Goal: Transaction & Acquisition: Download file/media

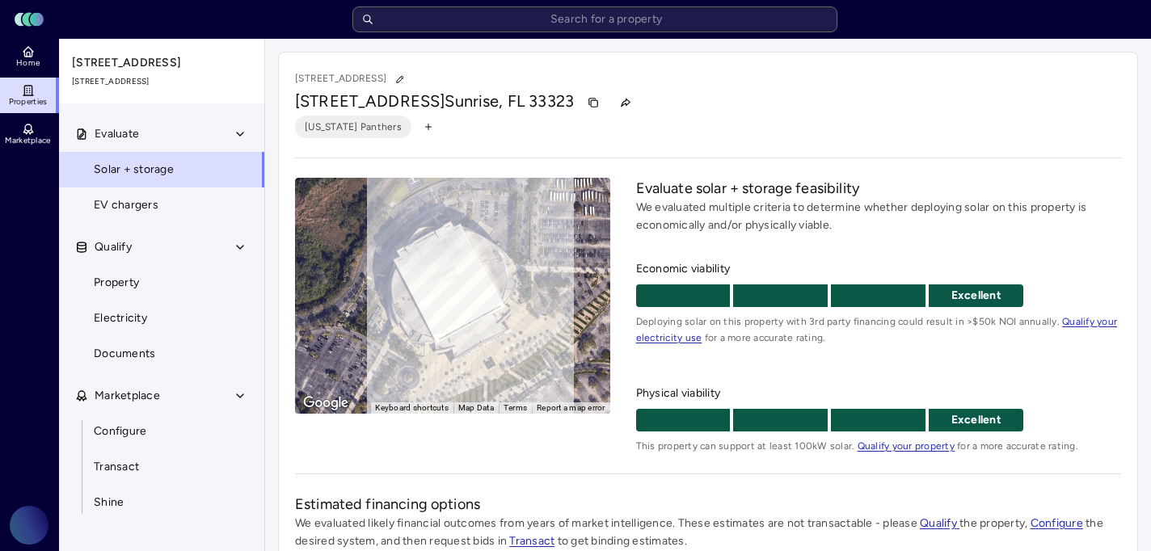
click at [169, 306] on link "Electricity" at bounding box center [161, 319] width 207 height 36
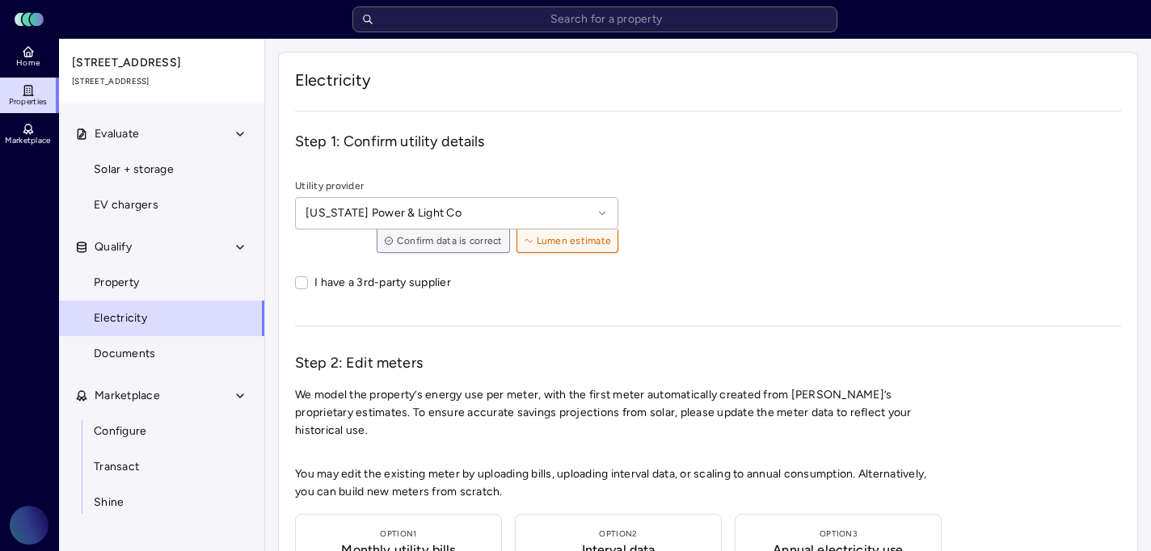
click at [148, 287] on link "Property" at bounding box center [161, 283] width 207 height 36
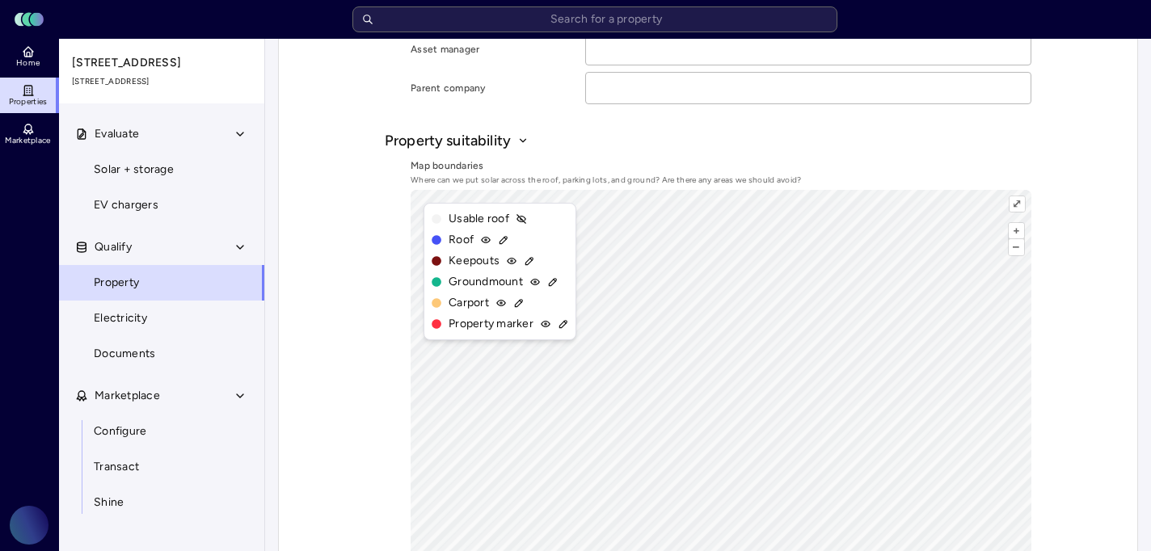
scroll to position [450, 0]
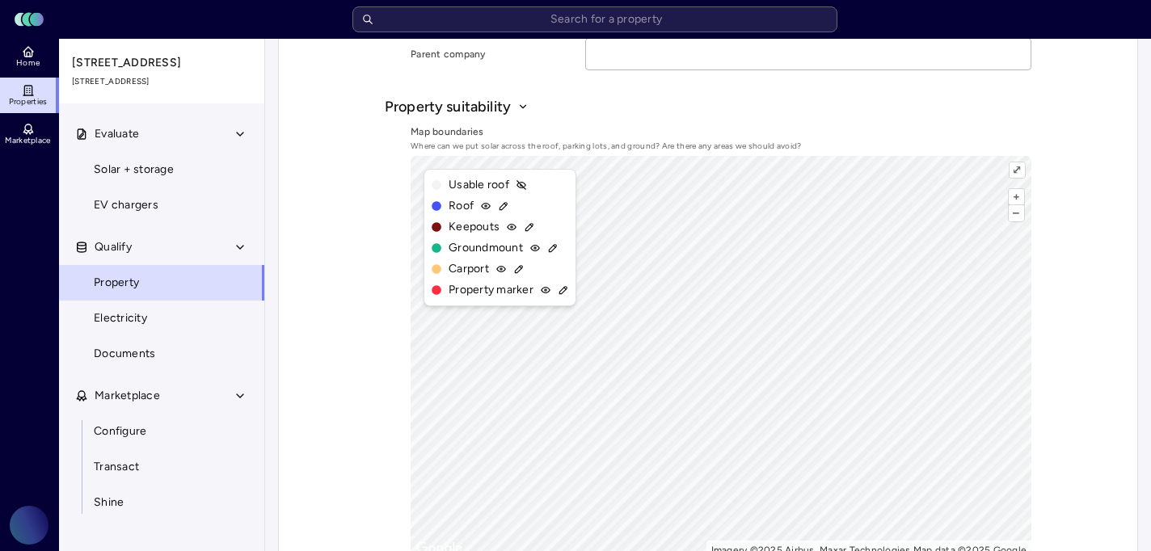
click at [176, 332] on link "Electricity" at bounding box center [161, 319] width 207 height 36
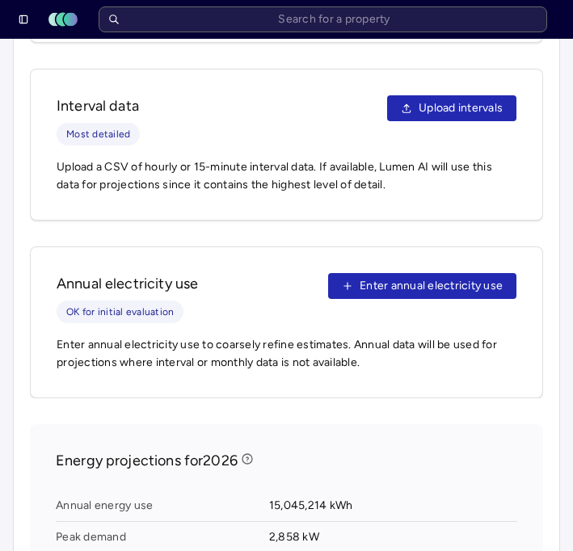
scroll to position [725, 0]
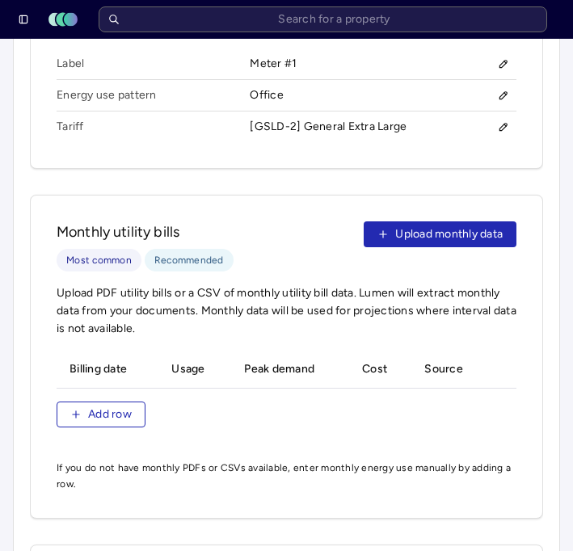
click at [426, 233] on span "Upload monthly data" at bounding box center [449, 235] width 108 height 18
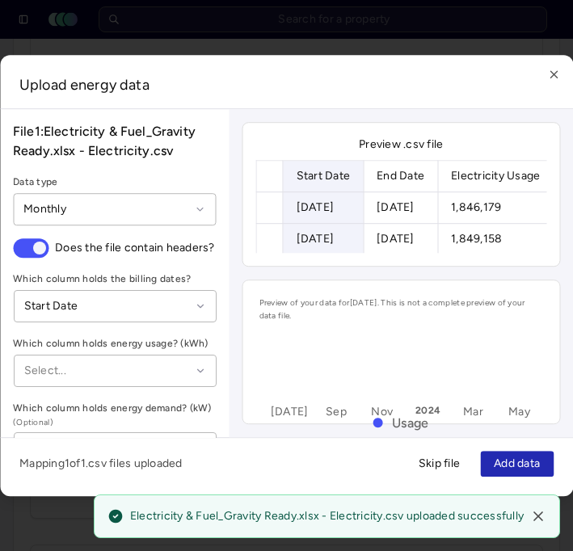
scroll to position [88, 0]
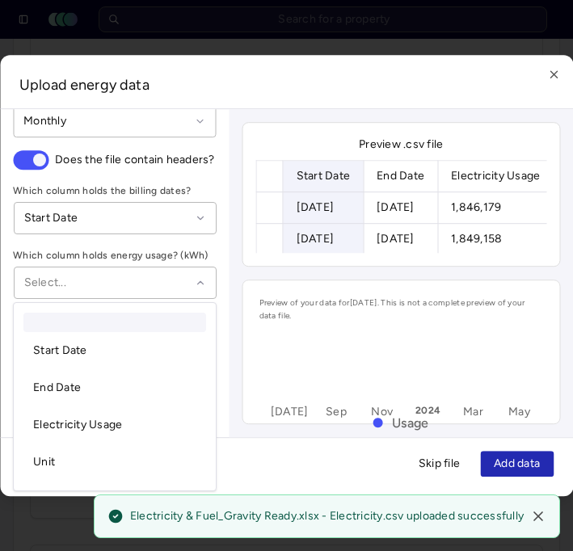
click at [205, 270] on div "Select..." at bounding box center [115, 283] width 204 height 32
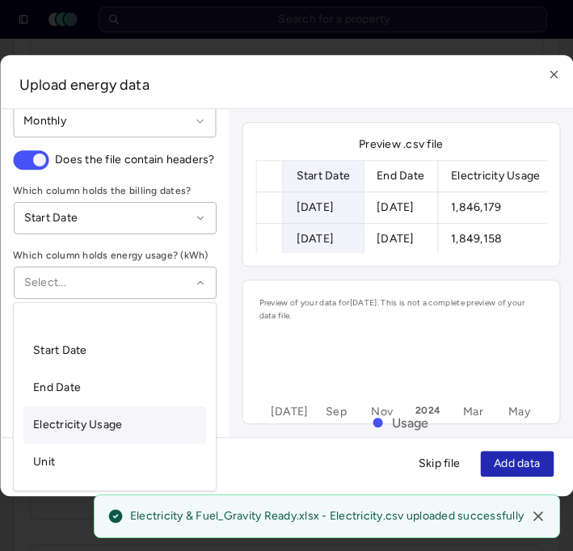
click at [113, 423] on span "Electricity Usage" at bounding box center [77, 425] width 89 height 14
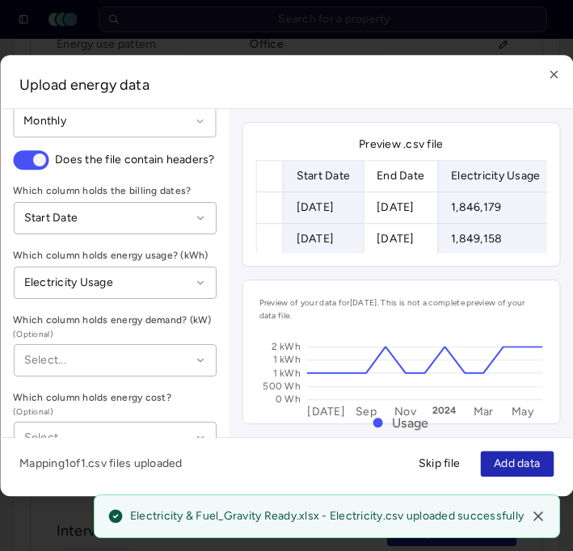
click at [133, 353] on div at bounding box center [106, 361] width 167 height 18
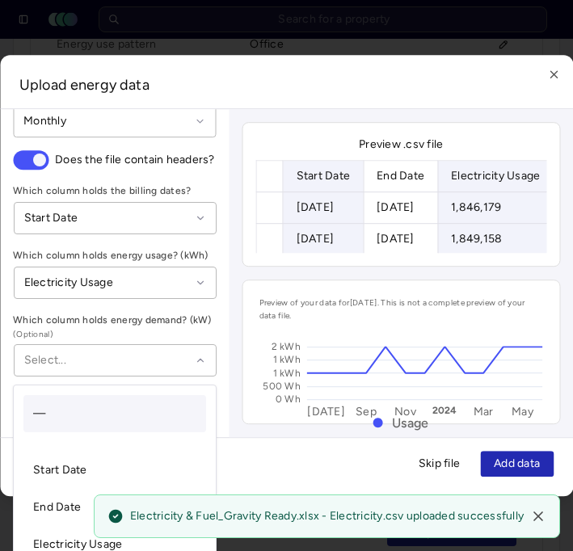
scroll to position [783, 0]
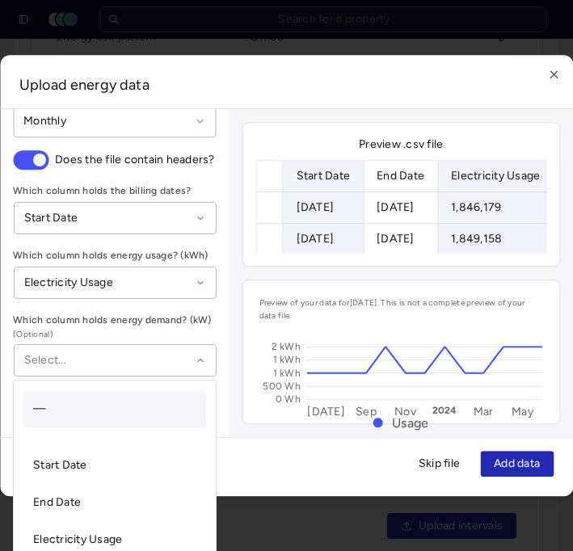
click at [216, 332] on span "(Optional)" at bounding box center [115, 334] width 204 height 13
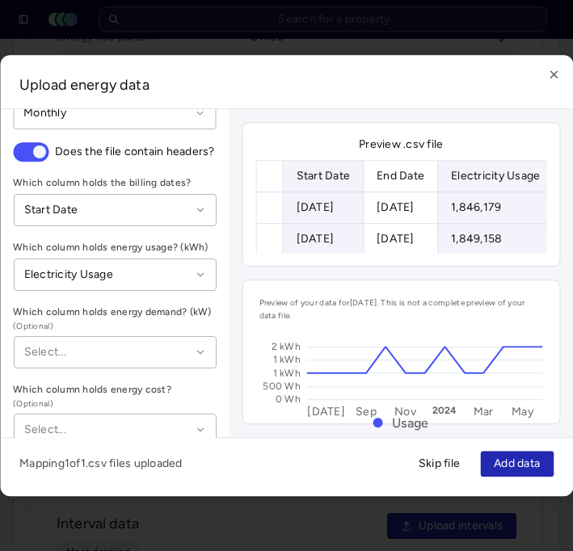
scroll to position [118, 0]
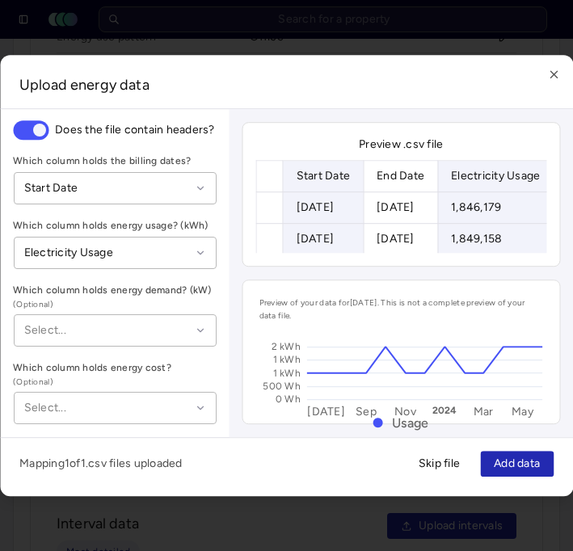
click at [510, 464] on span "Add data" at bounding box center [517, 464] width 46 height 18
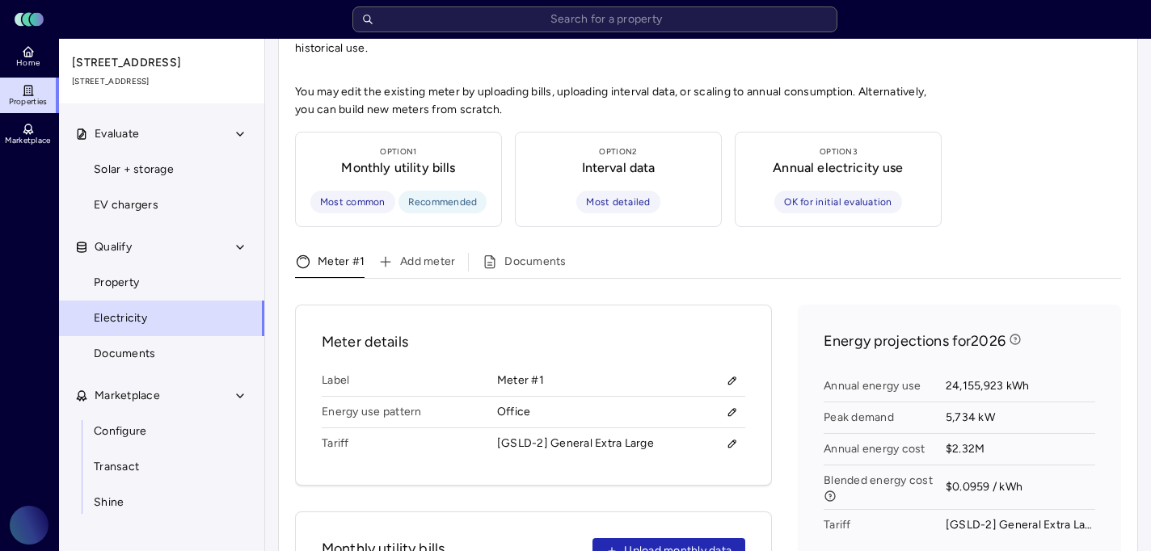
scroll to position [338, 0]
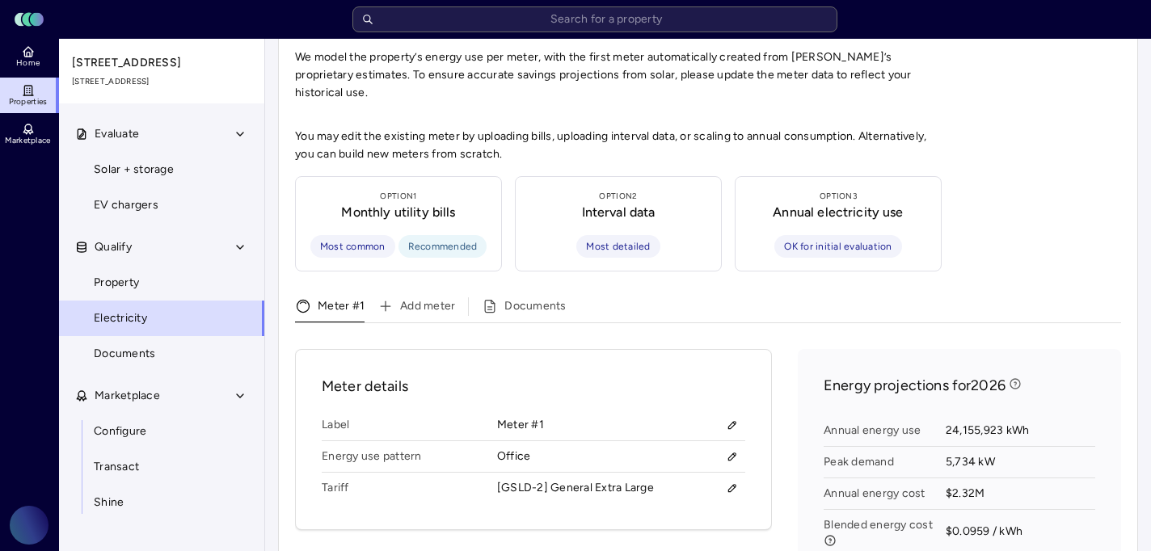
click at [188, 161] on link "Solar + storage" at bounding box center [161, 170] width 207 height 36
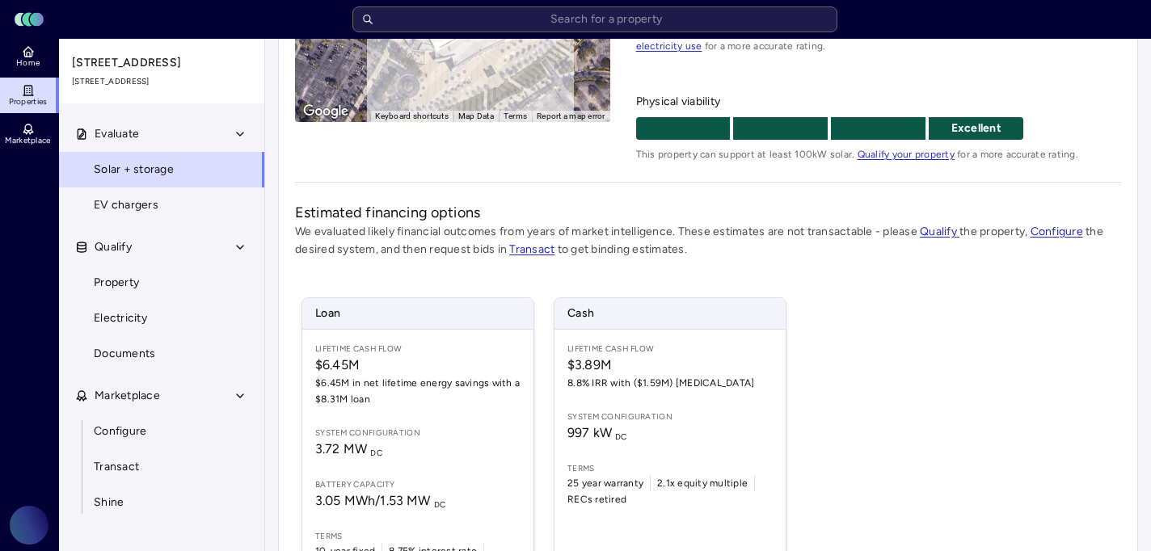
scroll to position [297, 0]
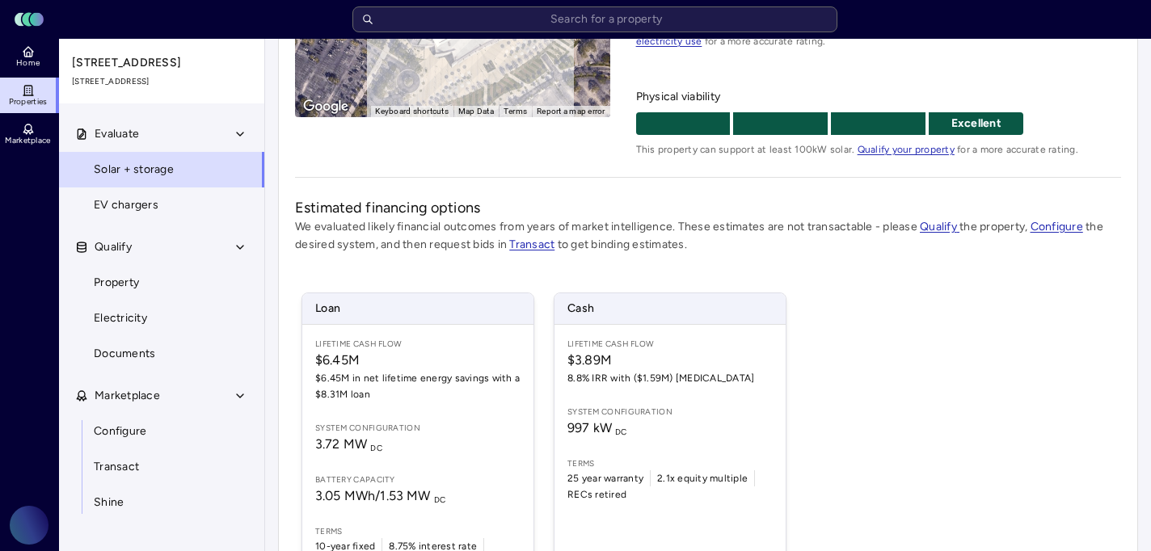
click at [898, 335] on div "Loan Lifetime Cash Flow $6.45M $6.45M in net lifetime energy savings with a $8.…" at bounding box center [708, 438] width 826 height 331
click at [206, 317] on link "Electricity" at bounding box center [161, 319] width 207 height 36
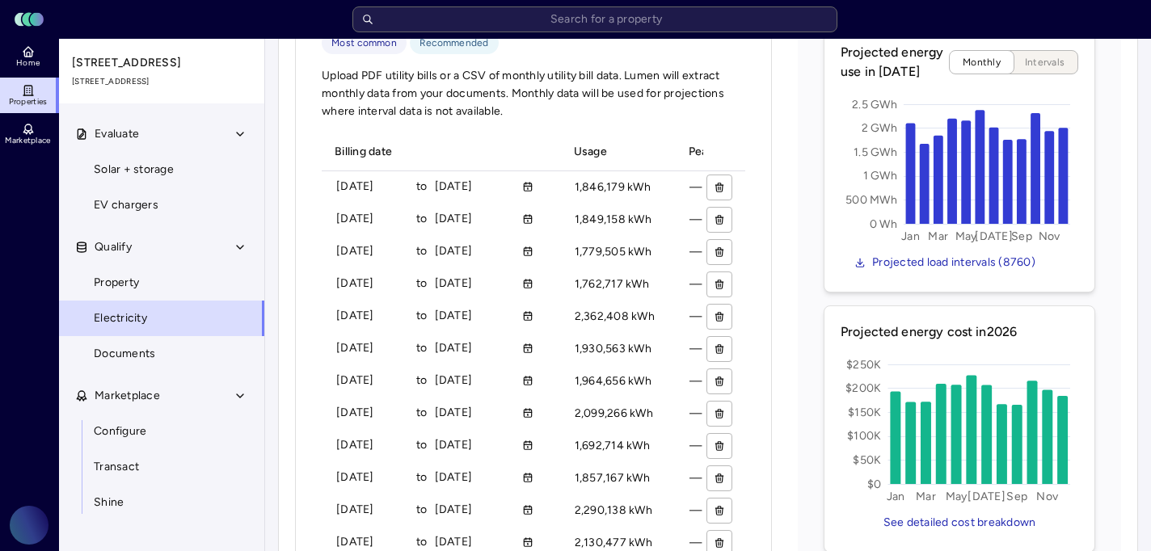
scroll to position [960, 0]
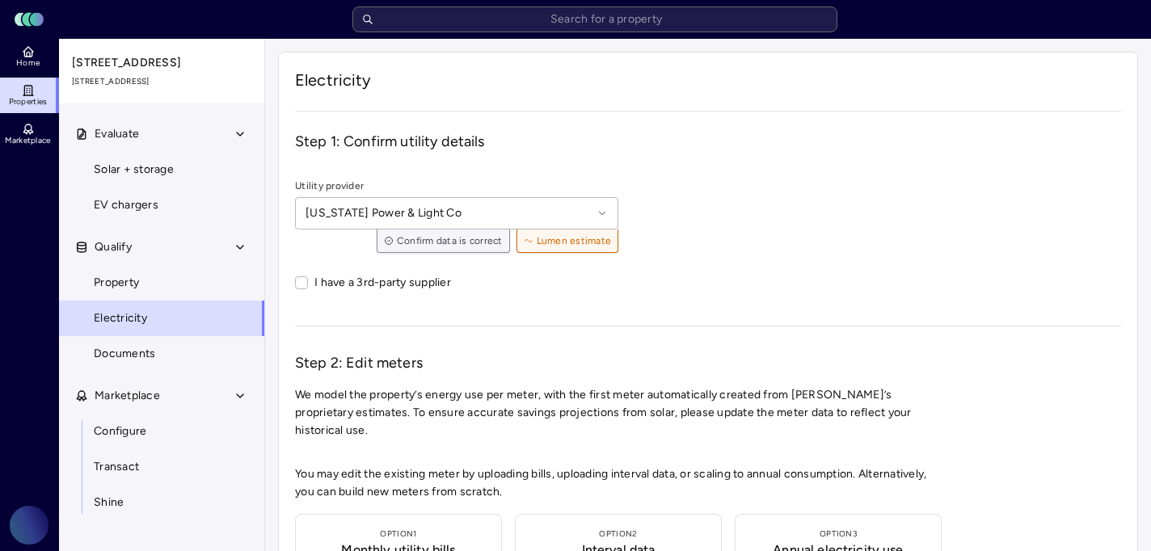
click at [165, 162] on span "Solar + storage" at bounding box center [134, 170] width 80 height 18
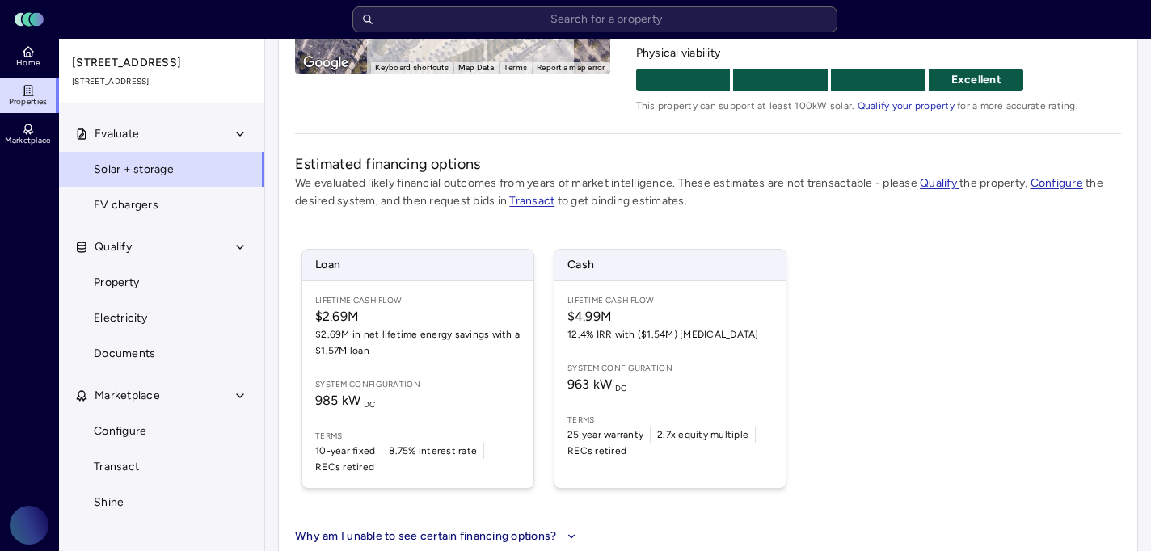
scroll to position [363, 0]
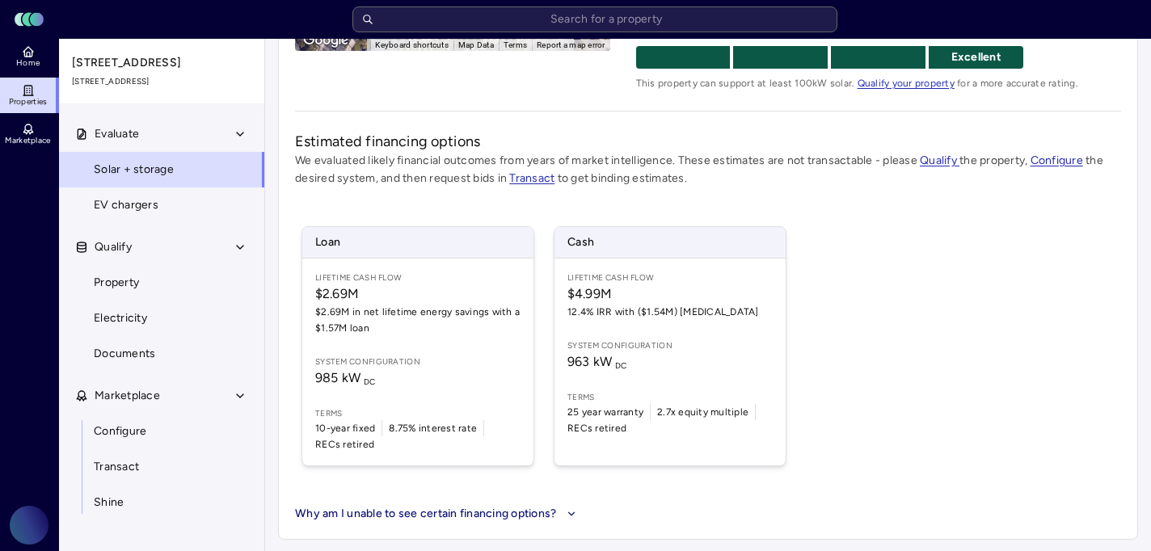
click at [989, 289] on div "Loan Lifetime Cash Flow $2.69M $2.69M in net lifetime energy savings with a $1.…" at bounding box center [708, 346] width 826 height 279
click at [1057, 266] on div "Loan Lifetime Cash Flow $2.69M $2.69M in net lifetime energy savings with a $1.…" at bounding box center [708, 346] width 826 height 279
click at [986, 336] on div "Loan Lifetime Cash Flow $2.69M $2.69M in net lifetime energy savings with a $1.…" at bounding box center [708, 346] width 826 height 279
click at [962, 324] on div "Loan Lifetime Cash Flow $2.69M $2.69M in net lifetime energy savings with a $1.…" at bounding box center [708, 346] width 826 height 279
click at [695, 369] on span "963 kW DC" at bounding box center [670, 361] width 205 height 19
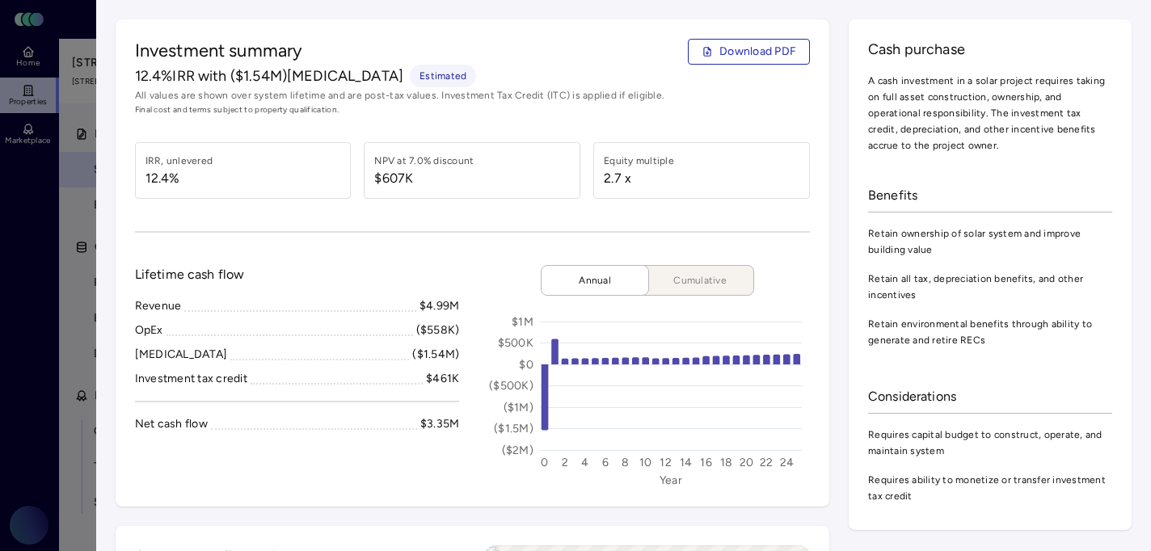
click at [749, 49] on span "Download PDF" at bounding box center [758, 52] width 77 height 18
click at [64, 184] on div at bounding box center [575, 275] width 1151 height 551
